Goal: Task Accomplishment & Management: Manage account settings

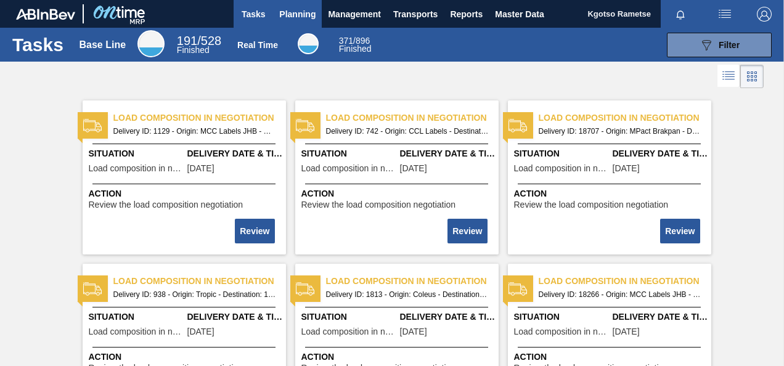
click at [284, 10] on span "Planning" at bounding box center [297, 14] width 36 height 15
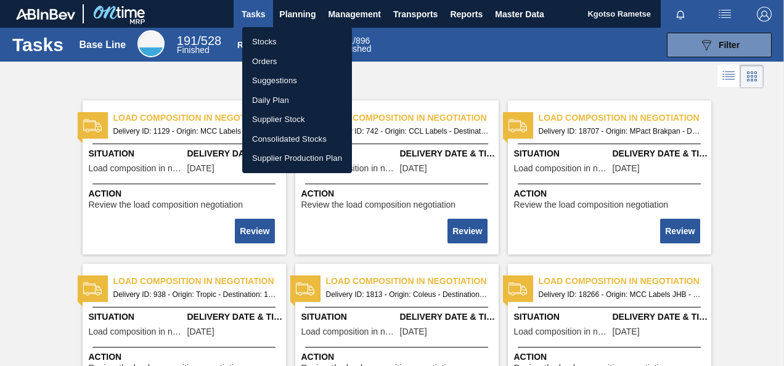
click at [277, 40] on li "Stocks" at bounding box center [297, 42] width 110 height 20
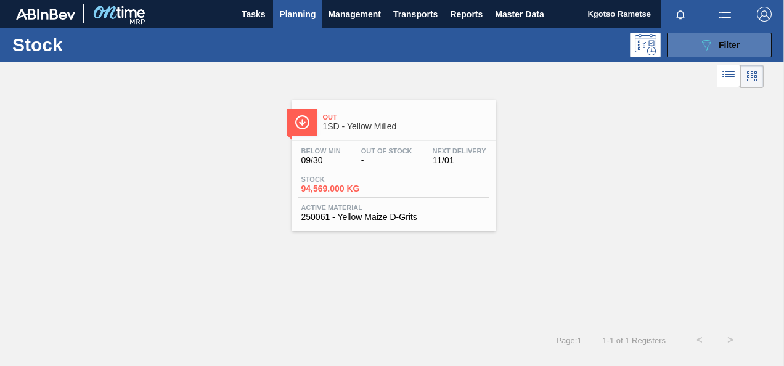
click at [724, 51] on div "089F7B8B-B2A5-4AFE-B5C0-19BA573D28AC Filter" at bounding box center [719, 45] width 41 height 15
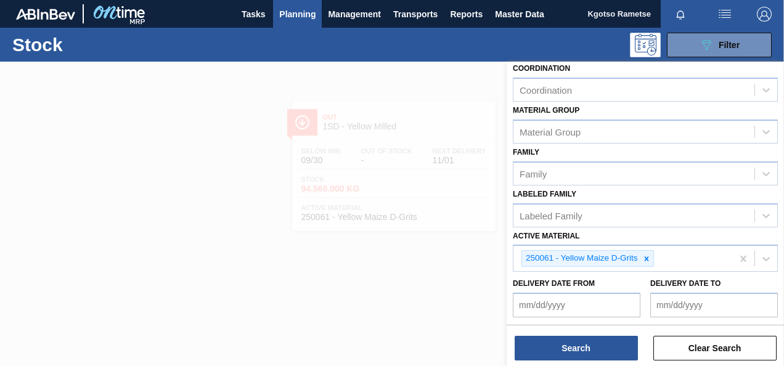
scroll to position [223, 0]
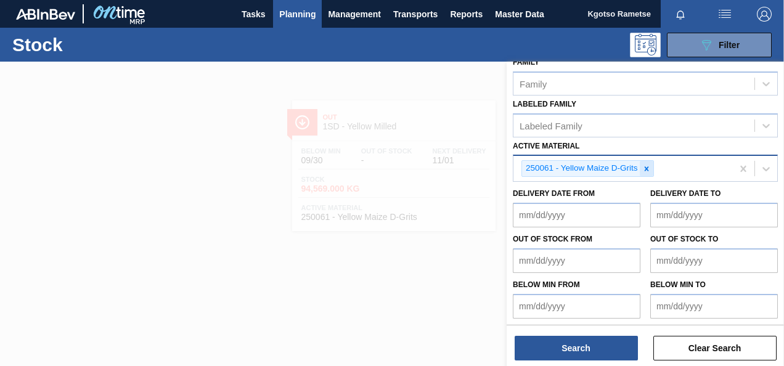
click at [643, 168] on icon at bounding box center [646, 169] width 9 height 9
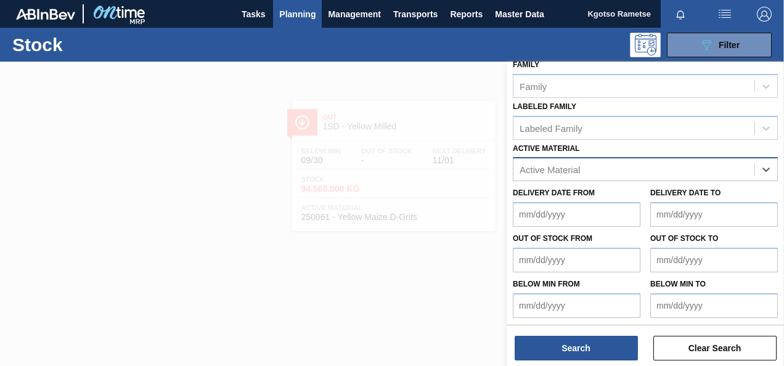
paste Material "57991 284181 71833 75858 75859 107701 147950 284625 284673"
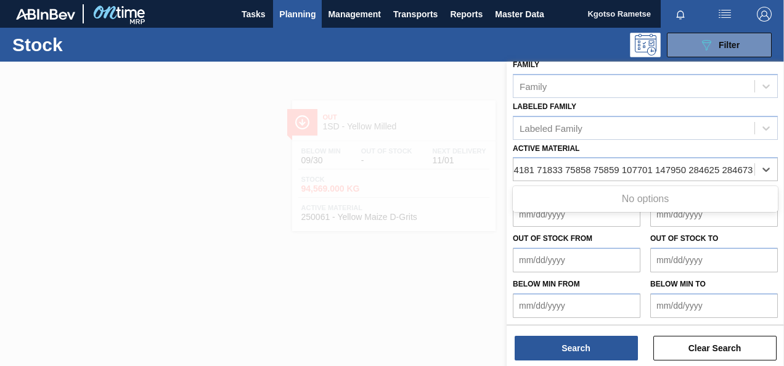
type Material "57991 284181 71833 75858 75859 107701 147950 284625 284673"
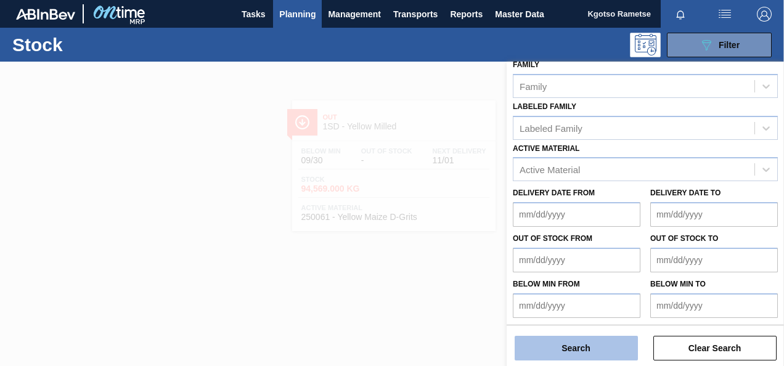
scroll to position [0, 0]
click at [547, 349] on button "Search" at bounding box center [576, 348] width 123 height 25
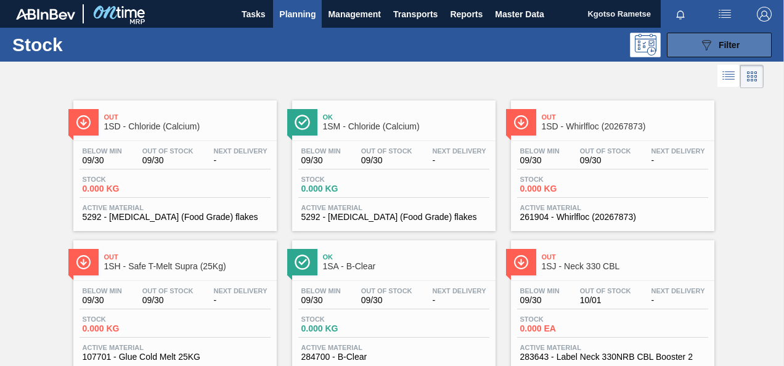
click at [710, 49] on icon "089F7B8B-B2A5-4AFE-B5C0-19BA573D28AC" at bounding box center [706, 45] width 15 height 15
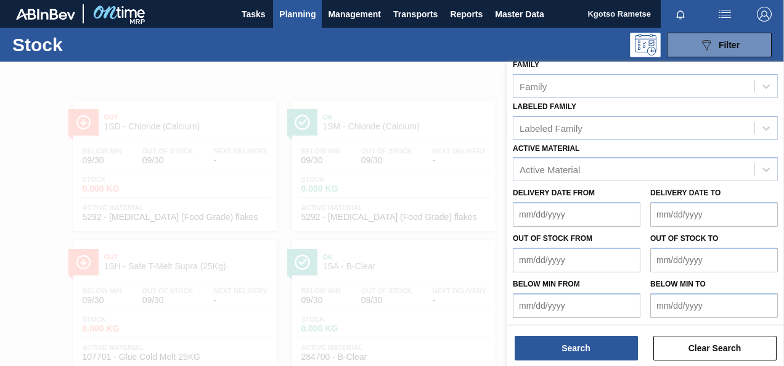
scroll to position [221, 0]
click at [313, 7] on span "Planning" at bounding box center [297, 14] width 36 height 15
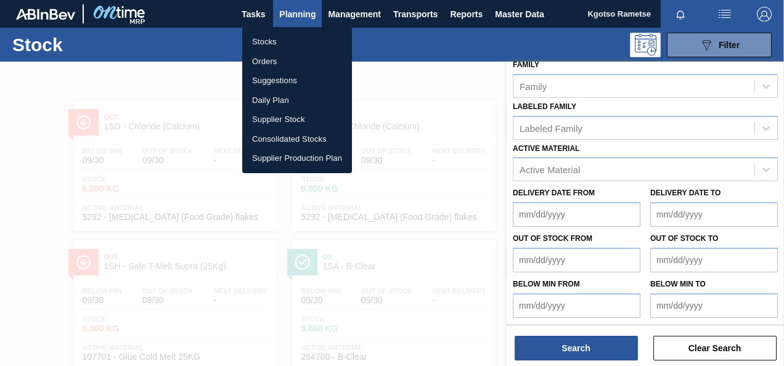
click at [272, 41] on li "Stocks" at bounding box center [297, 42] width 110 height 20
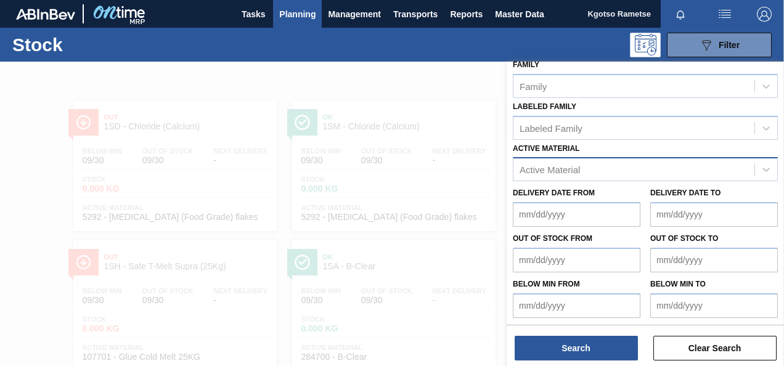
click at [579, 165] on div "Active Material" at bounding box center [550, 170] width 60 height 10
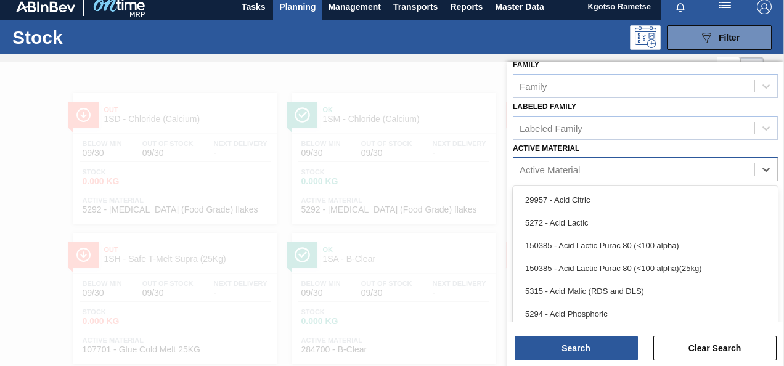
scroll to position [9, 0]
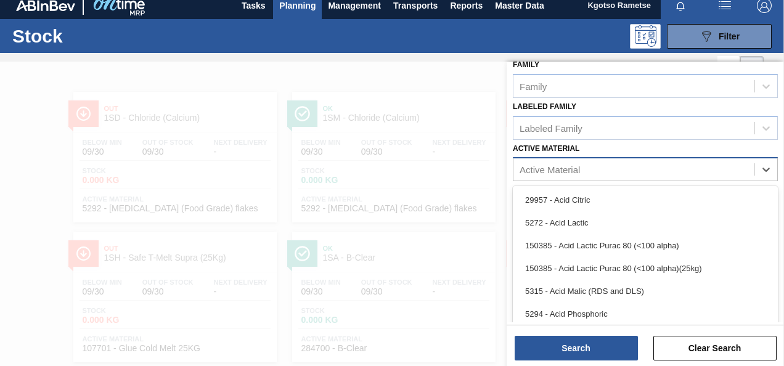
paste Material "57991"
type Material "57991"
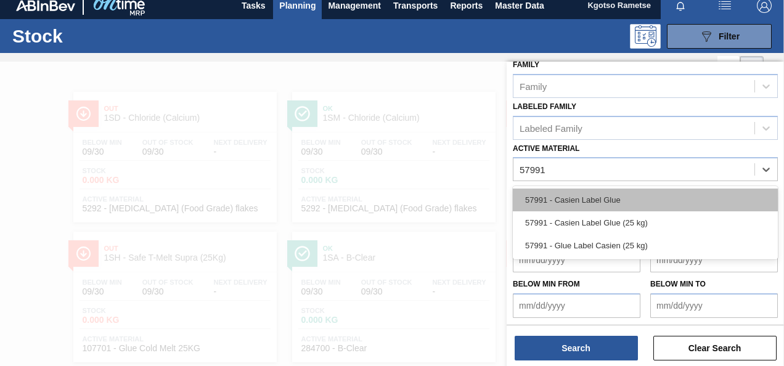
click at [556, 201] on div "57991 - Casien Label Glue" at bounding box center [645, 200] width 265 height 23
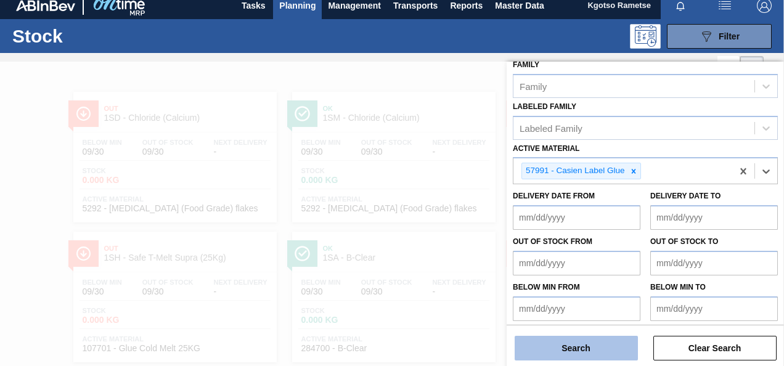
click at [547, 346] on button "Search" at bounding box center [576, 348] width 123 height 25
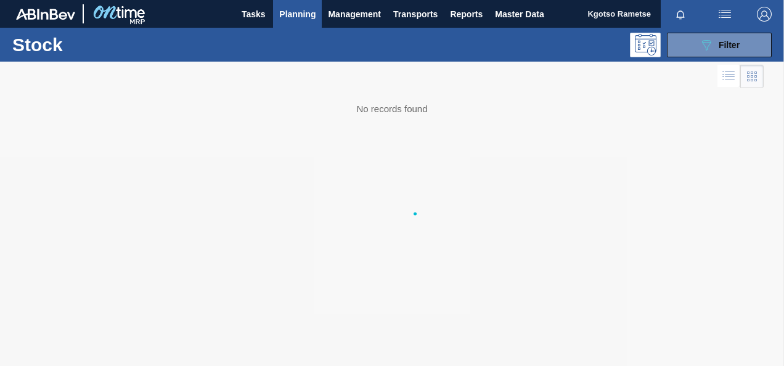
scroll to position [0, 0]
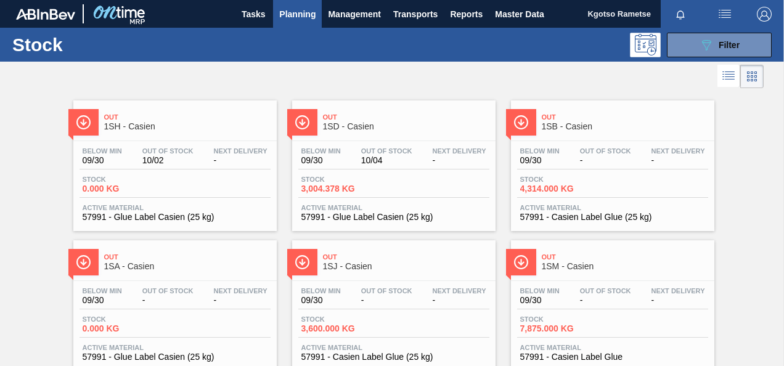
click at [673, 31] on div "Stock 089F7B8B-B2A5-4AFE-B5C0-19BA573D28AC Filter" at bounding box center [392, 45] width 784 height 34
click at [679, 46] on button "089F7B8B-B2A5-4AFE-B5C0-19BA573D28AC Filter" at bounding box center [719, 45] width 105 height 25
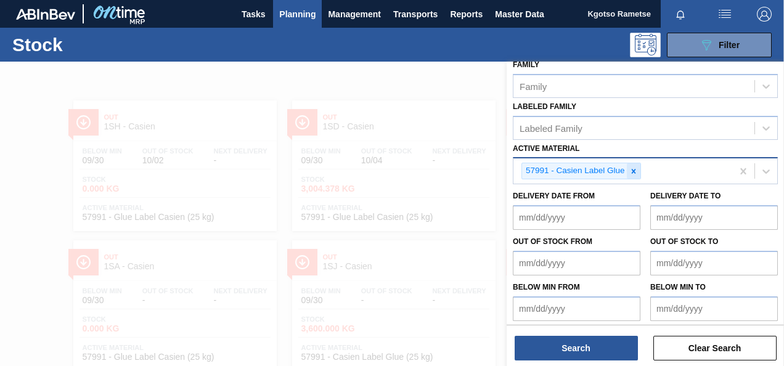
click at [633, 171] on icon at bounding box center [633, 171] width 9 height 9
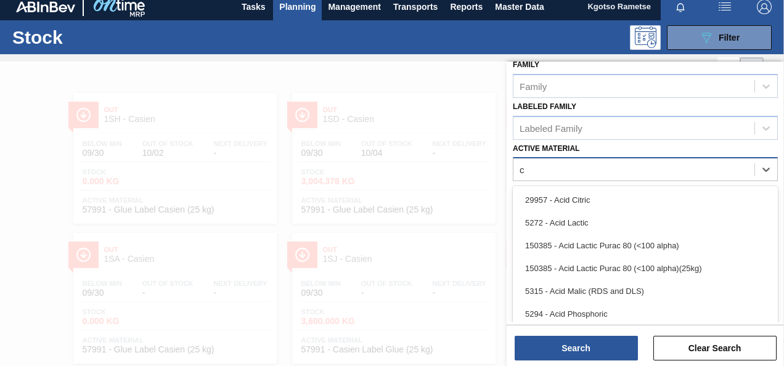
scroll to position [9, 0]
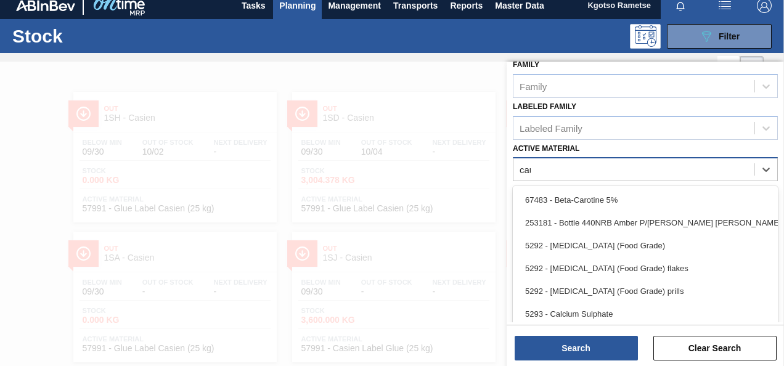
type Material "caus"
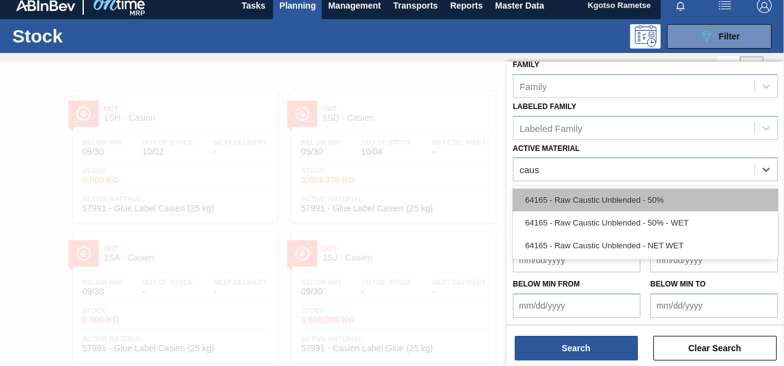
click at [596, 201] on div "64165 - Raw Caustic Unblended - 50%" at bounding box center [645, 200] width 265 height 23
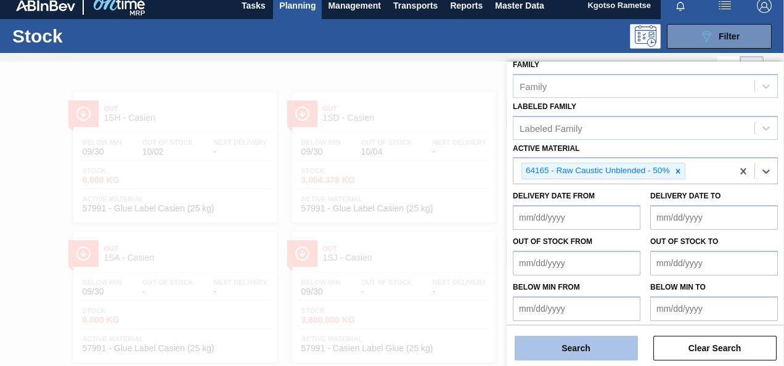
click at [547, 342] on button "Search" at bounding box center [576, 348] width 123 height 25
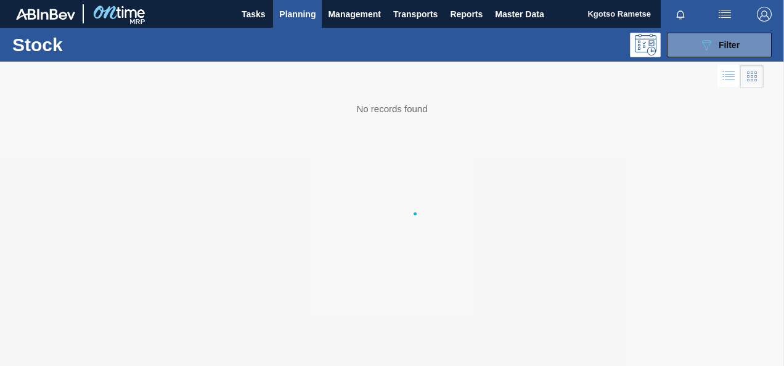
scroll to position [0, 0]
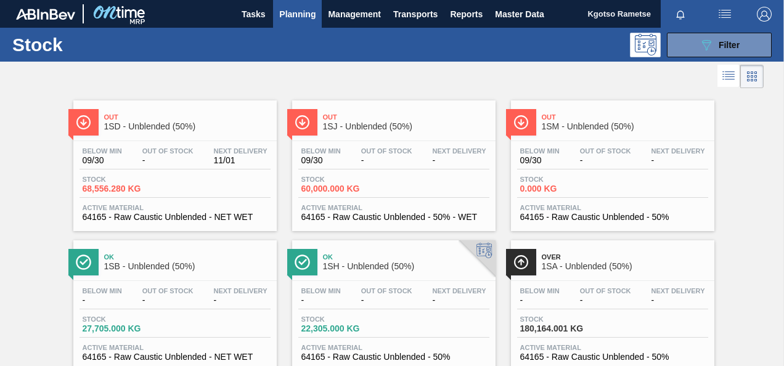
click at [234, 138] on div "Out 1SD - Unblended (50%) Below Min 09/30 Out Of Stock - Next Delivery 11/01 St…" at bounding box center [174, 165] width 203 height 131
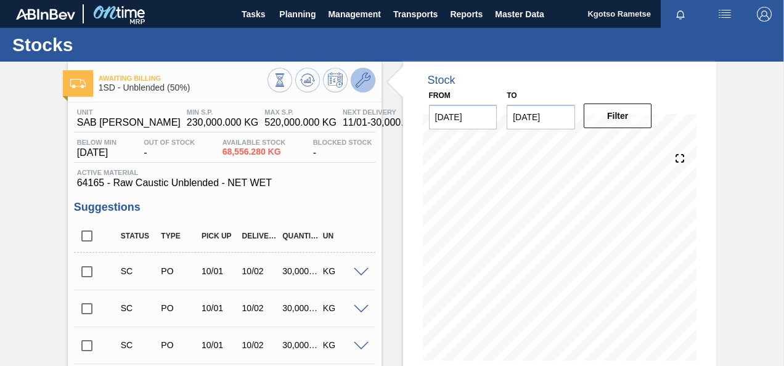
click at [366, 75] on icon at bounding box center [363, 80] width 15 height 15
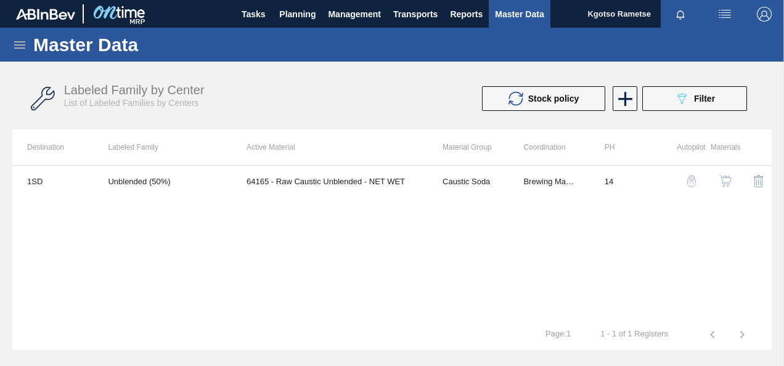
click at [729, 176] on img "button" at bounding box center [725, 181] width 12 height 12
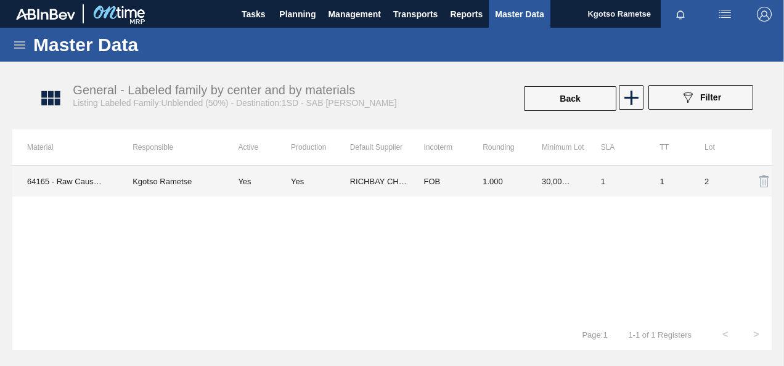
click at [533, 178] on td "30,000.000" at bounding box center [556, 181] width 59 height 31
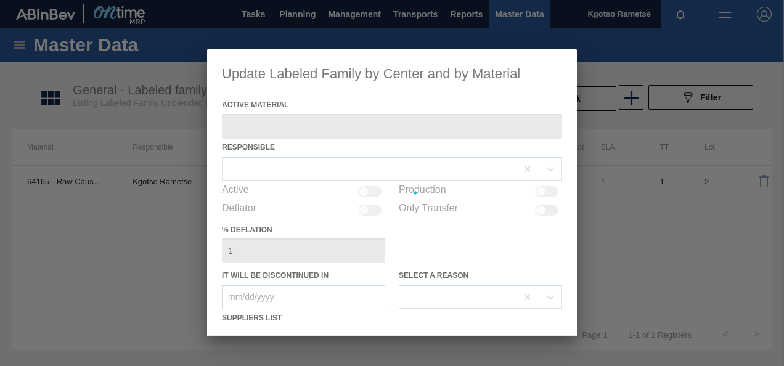
type Material "64165 - Raw Caustic Unblended - NET WET"
checkbox input "true"
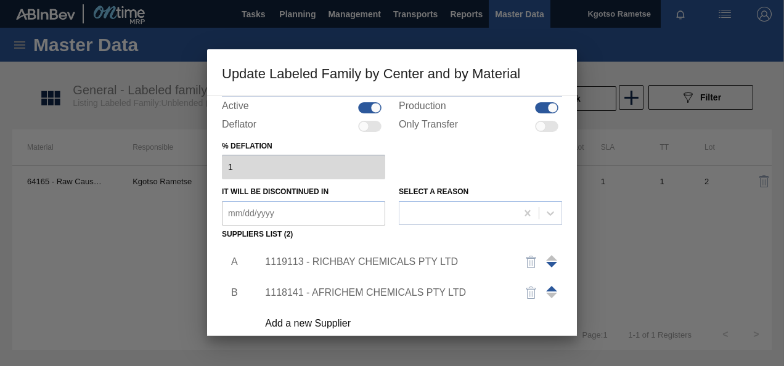
scroll to position [189, 0]
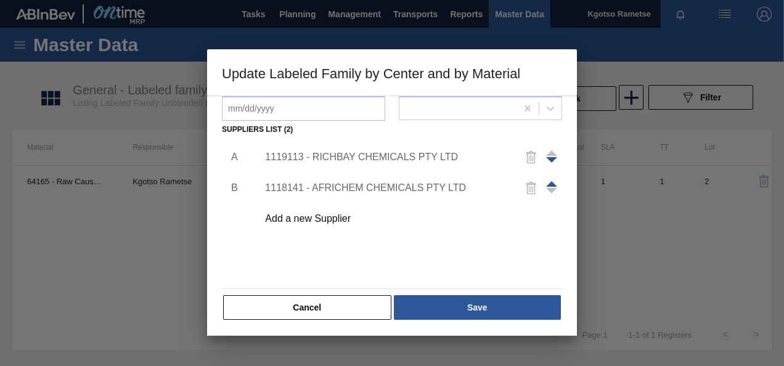
click at [550, 184] on span at bounding box center [551, 184] width 11 height 6
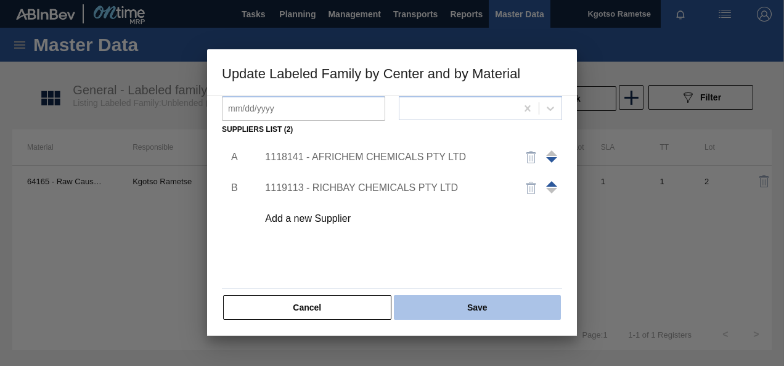
click at [503, 311] on button "Save" at bounding box center [477, 307] width 167 height 25
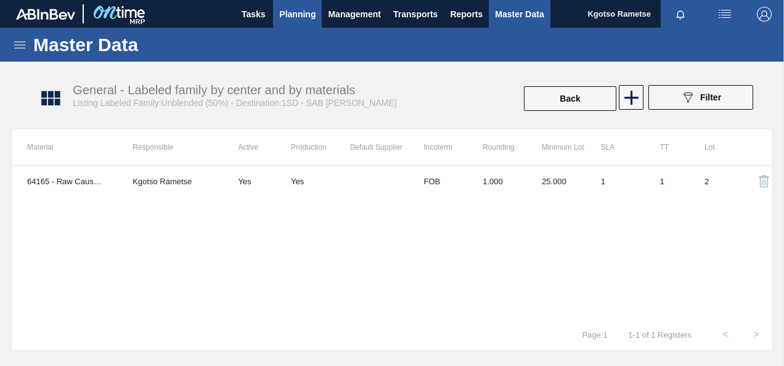
click at [293, 17] on span "Planning" at bounding box center [297, 14] width 36 height 15
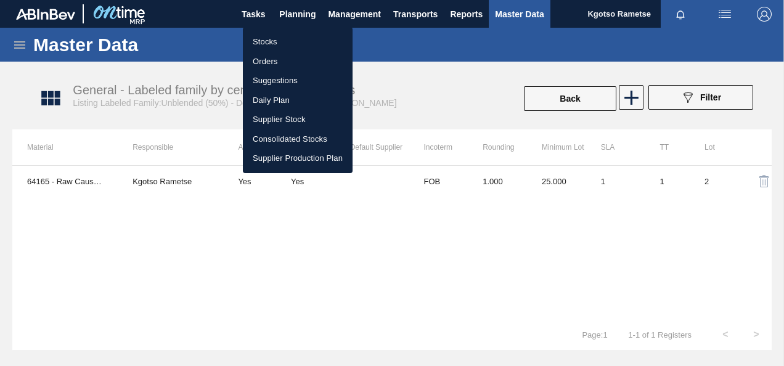
click at [288, 34] on li "Stocks" at bounding box center [298, 42] width 110 height 20
